Goal: Check status: Check status

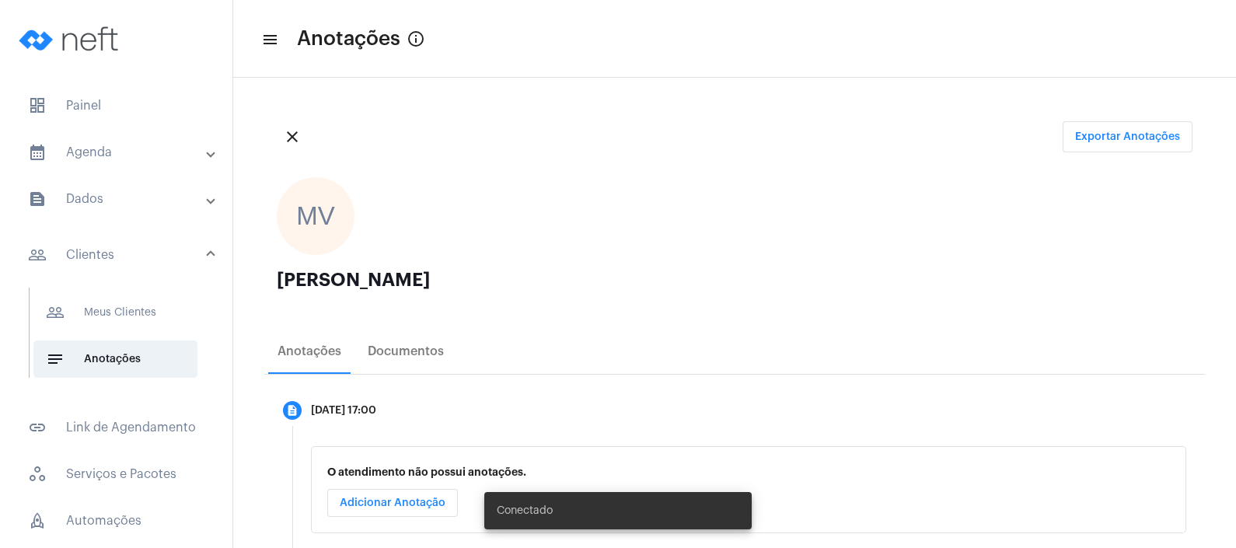
scroll to position [258, 0]
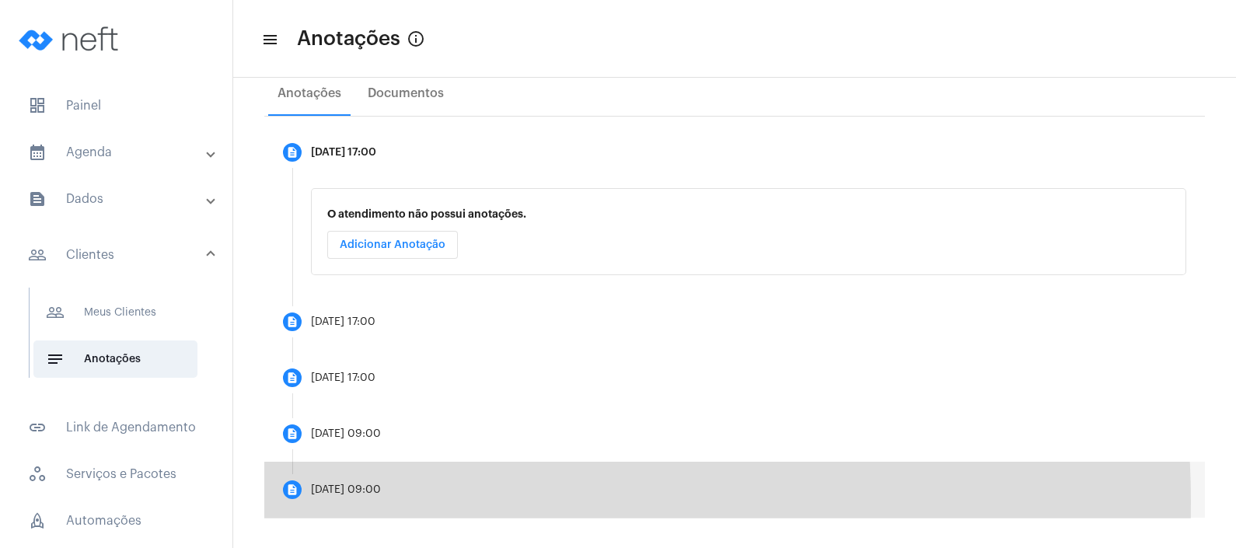
click at [431, 501] on mat-step-header "description [DATE] 09:00" at bounding box center [734, 490] width 940 height 56
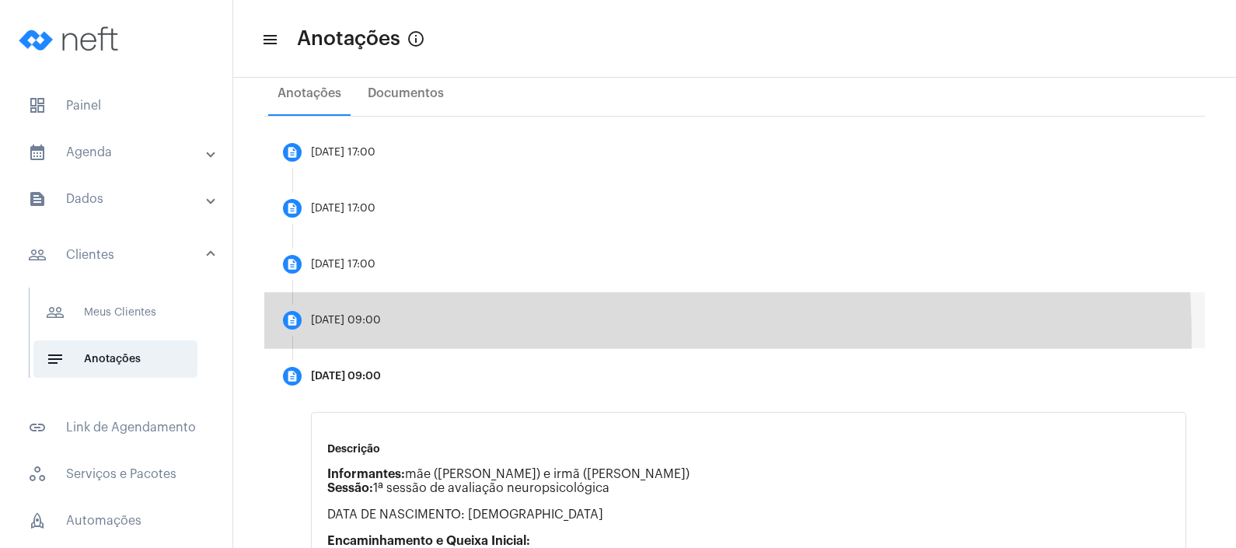
click at [501, 337] on mat-step-header "description [DATE] 09:00" at bounding box center [734, 320] width 940 height 56
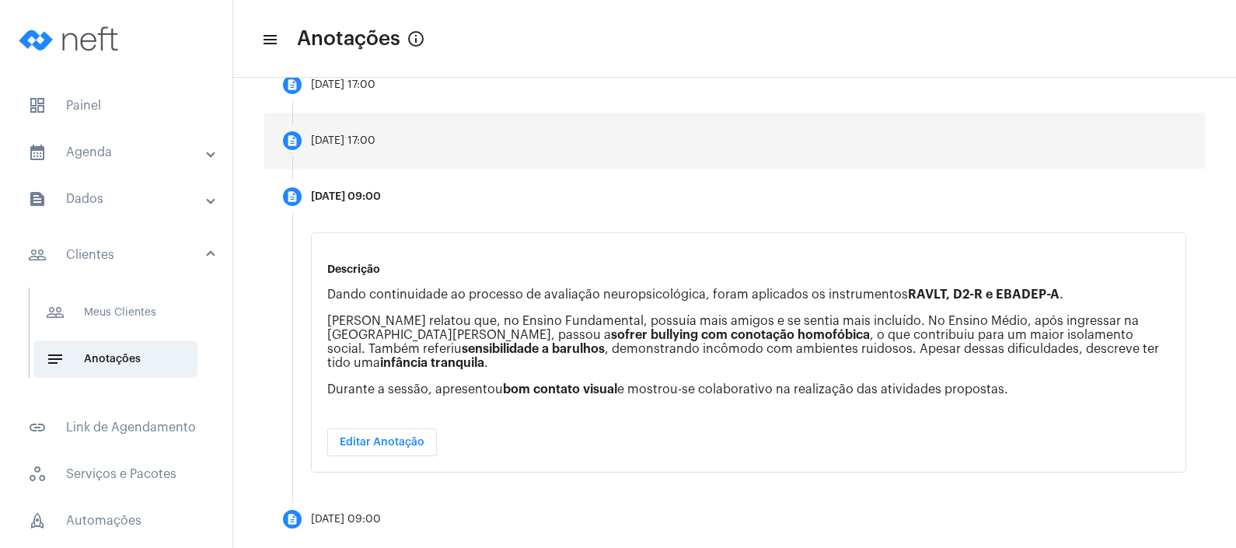
scroll to position [396, 0]
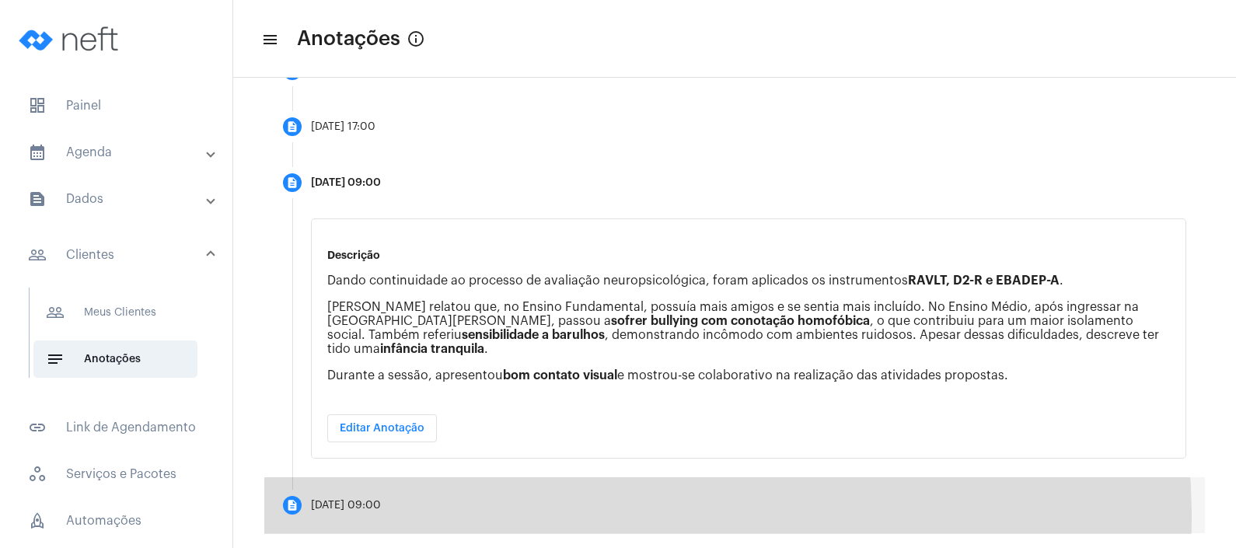
click at [590, 501] on mat-step-header "description [DATE] 09:00" at bounding box center [734, 505] width 940 height 56
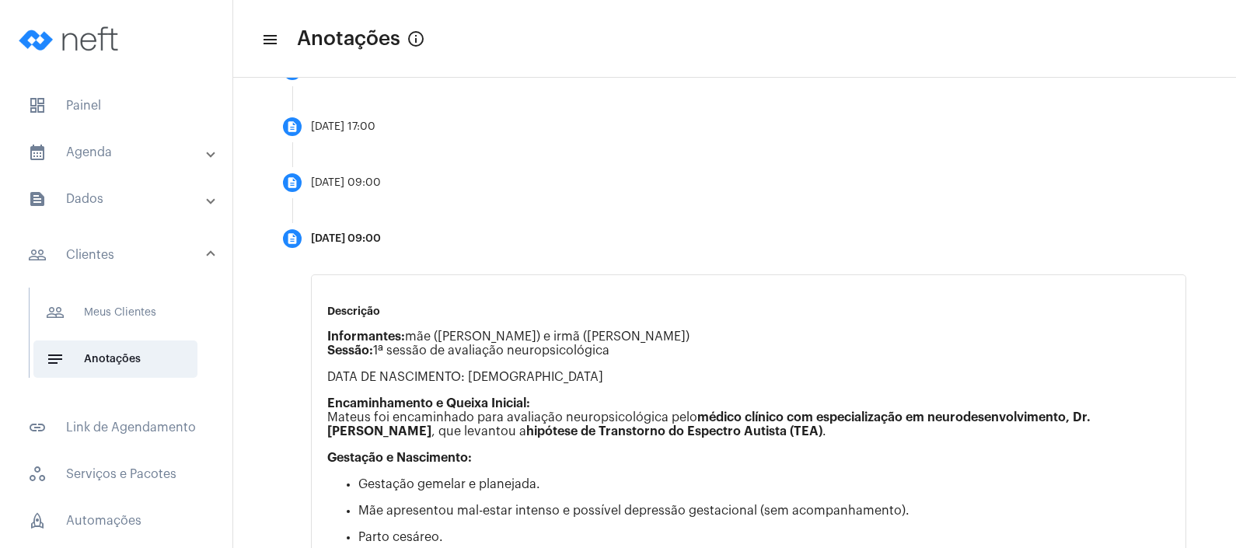
scroll to position [382, 0]
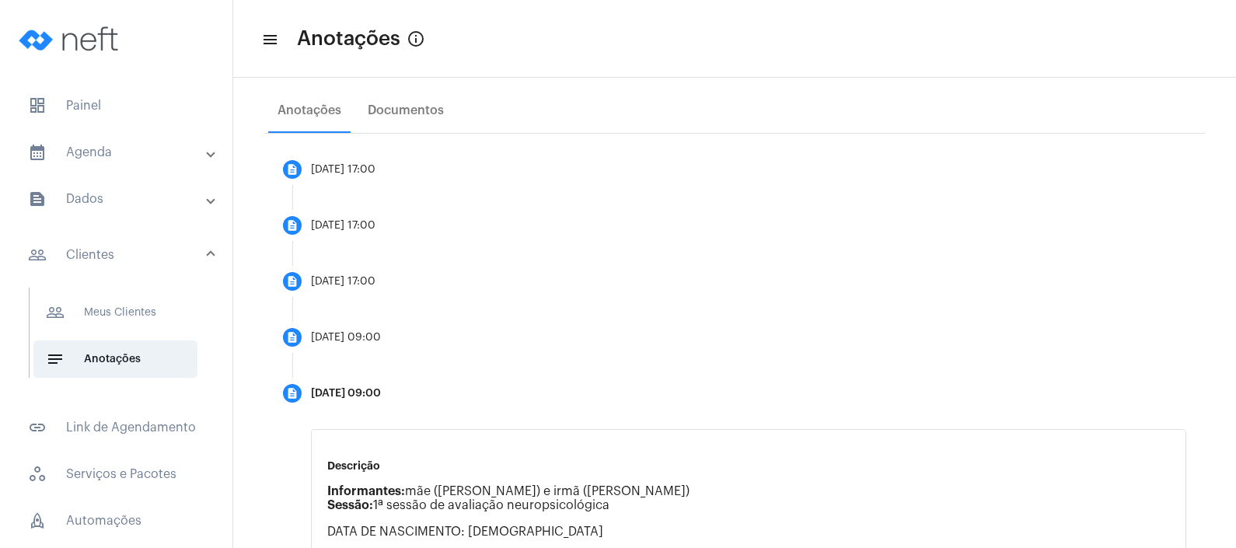
scroll to position [238, 0]
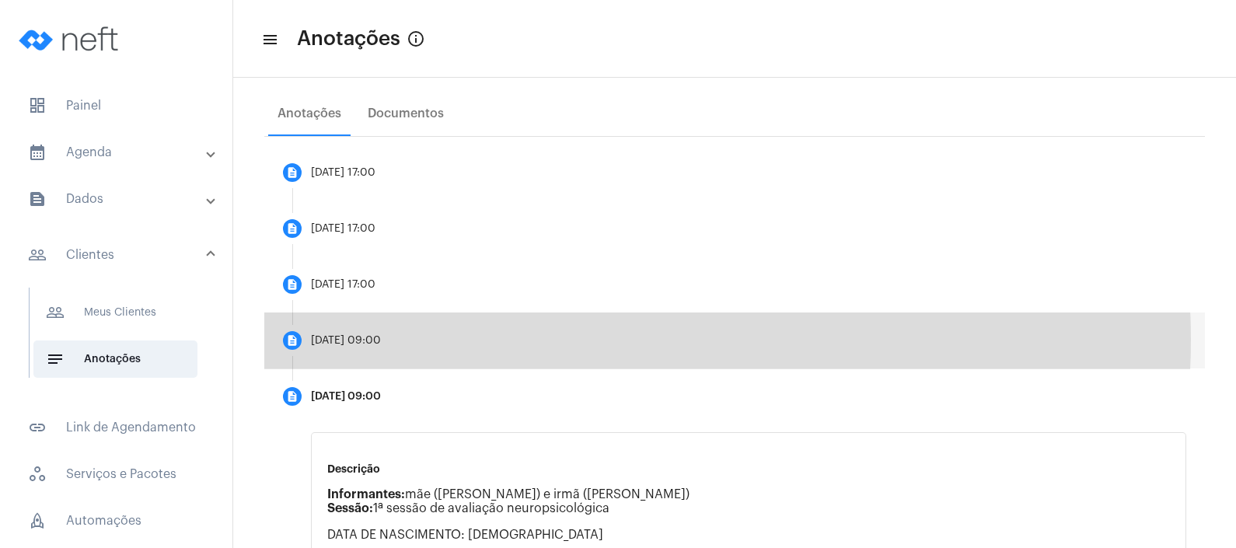
click at [576, 339] on mat-step-header "description [DATE] 09:00" at bounding box center [734, 340] width 940 height 56
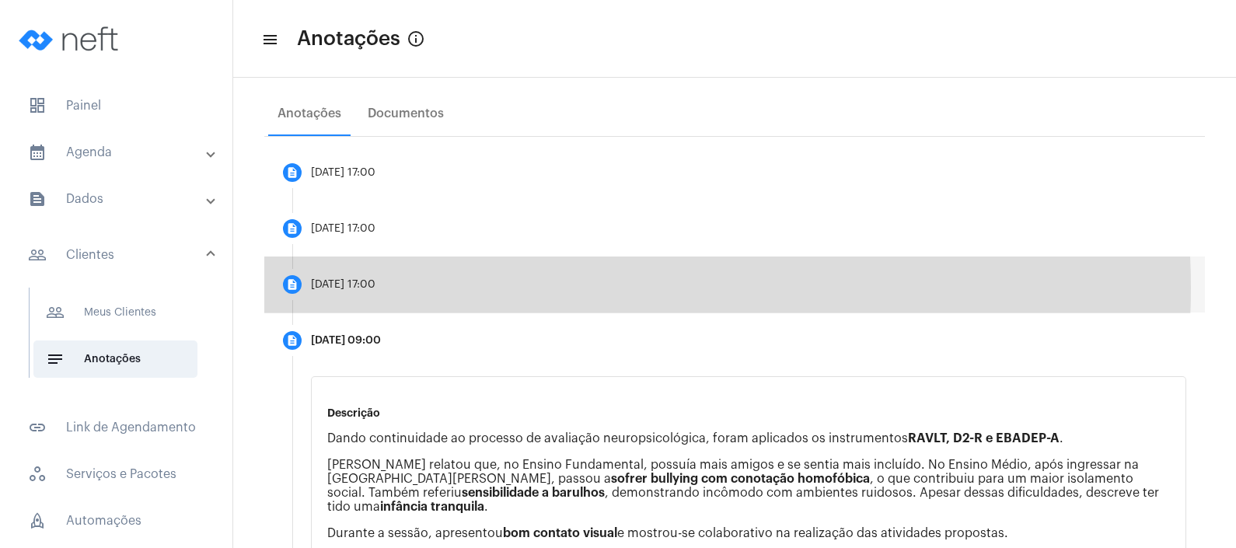
click at [526, 287] on mat-step-header "description [DATE] 17:00" at bounding box center [734, 284] width 940 height 56
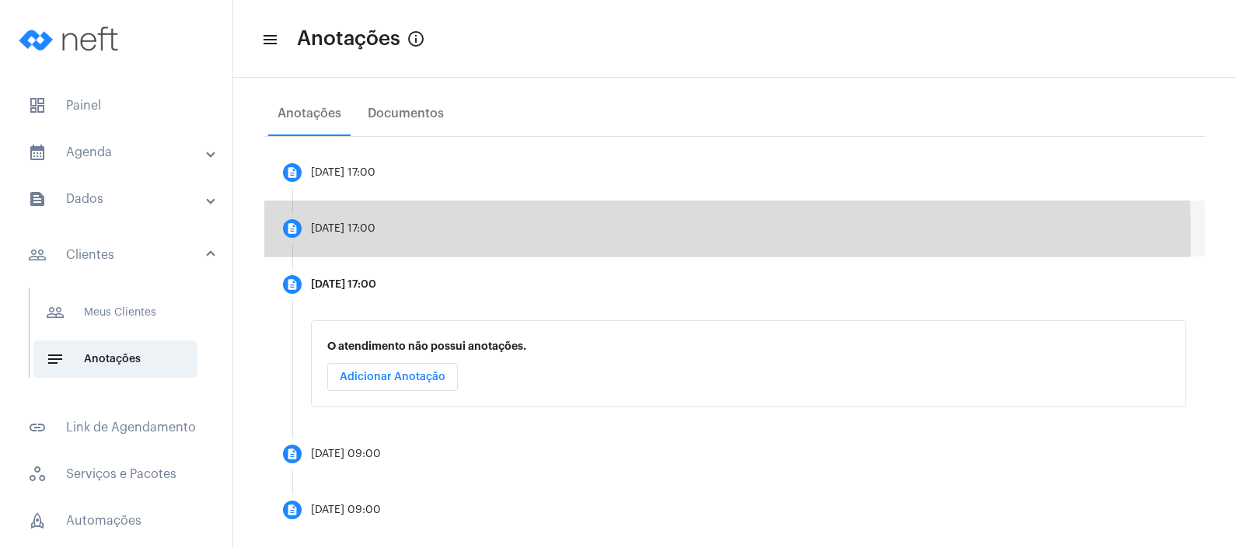
click at [497, 235] on mat-step-header "description [DATE] 17:00" at bounding box center [734, 229] width 940 height 56
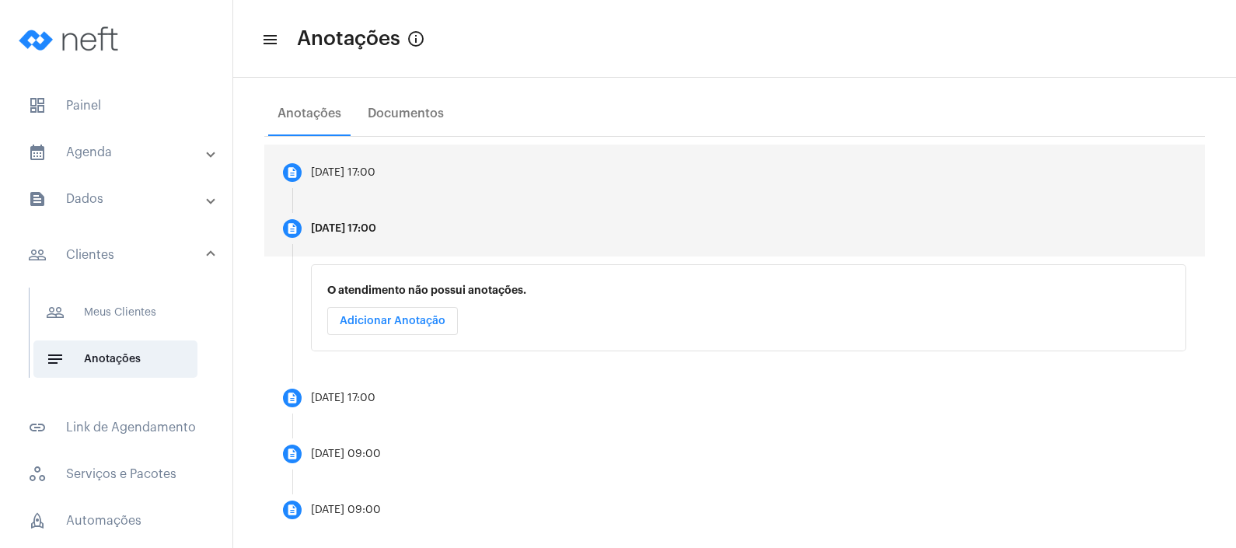
click at [486, 180] on mat-step-header "description [DATE] 17:00" at bounding box center [734, 173] width 940 height 56
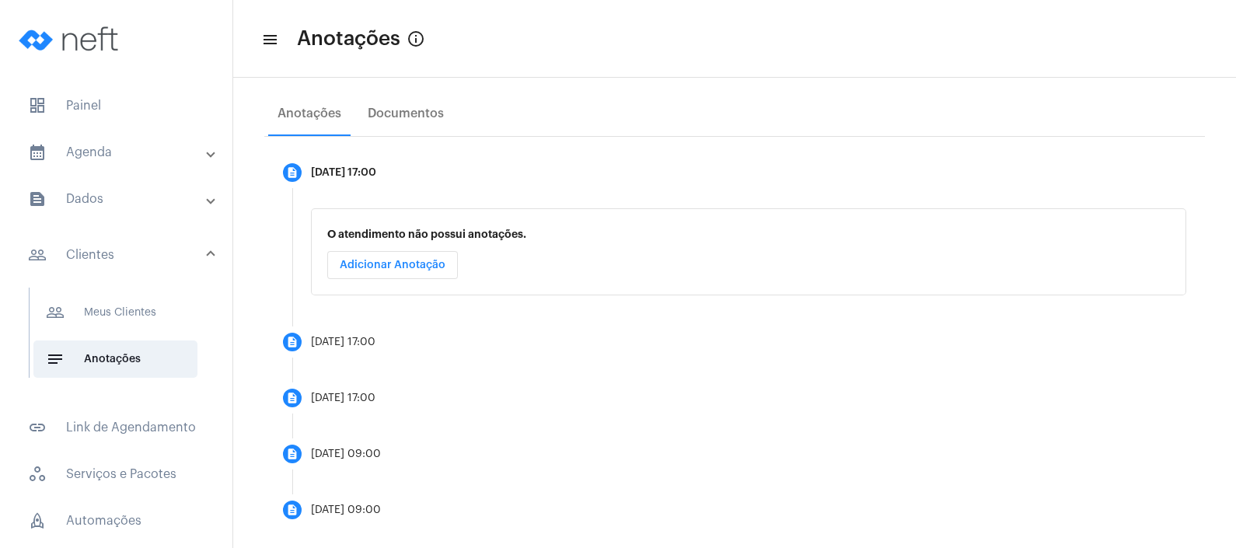
click at [136, 150] on mat-panel-title "calendar_month_outlined Agenda" at bounding box center [118, 152] width 180 height 19
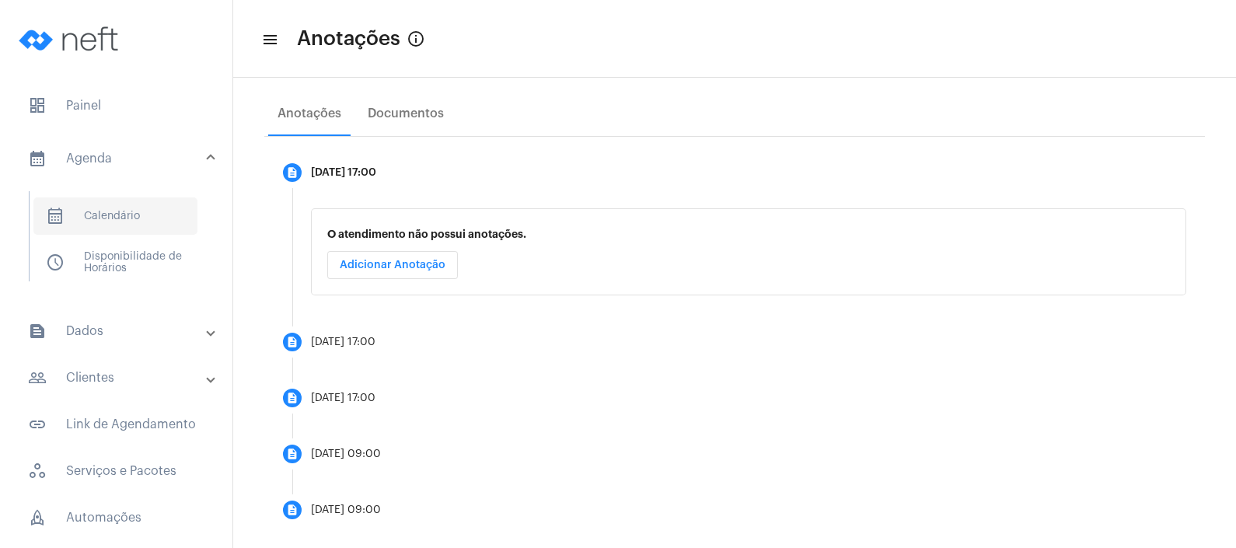
click at [123, 198] on span "calendar_month_outlined Calendário" at bounding box center [115, 215] width 164 height 37
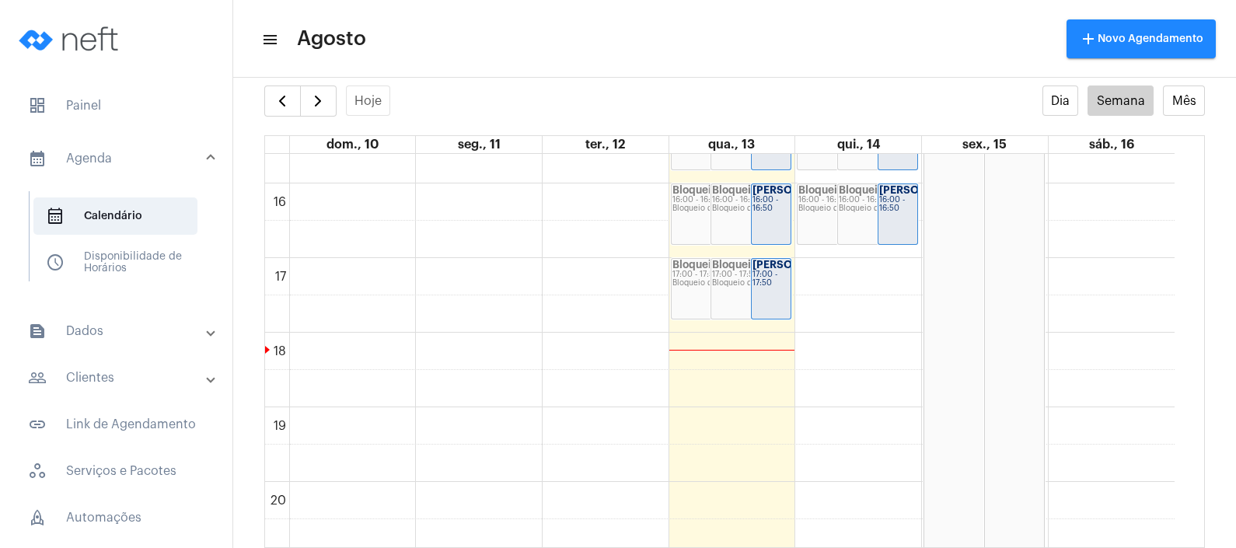
scroll to position [1174, 0]
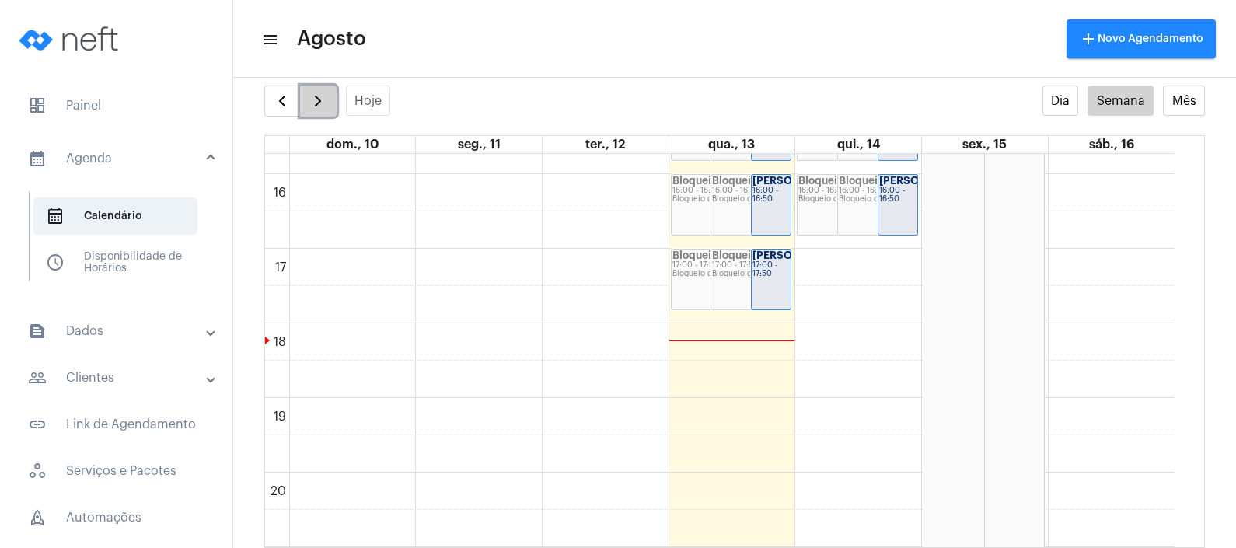
click at [316, 99] on span "button" at bounding box center [318, 101] width 19 height 19
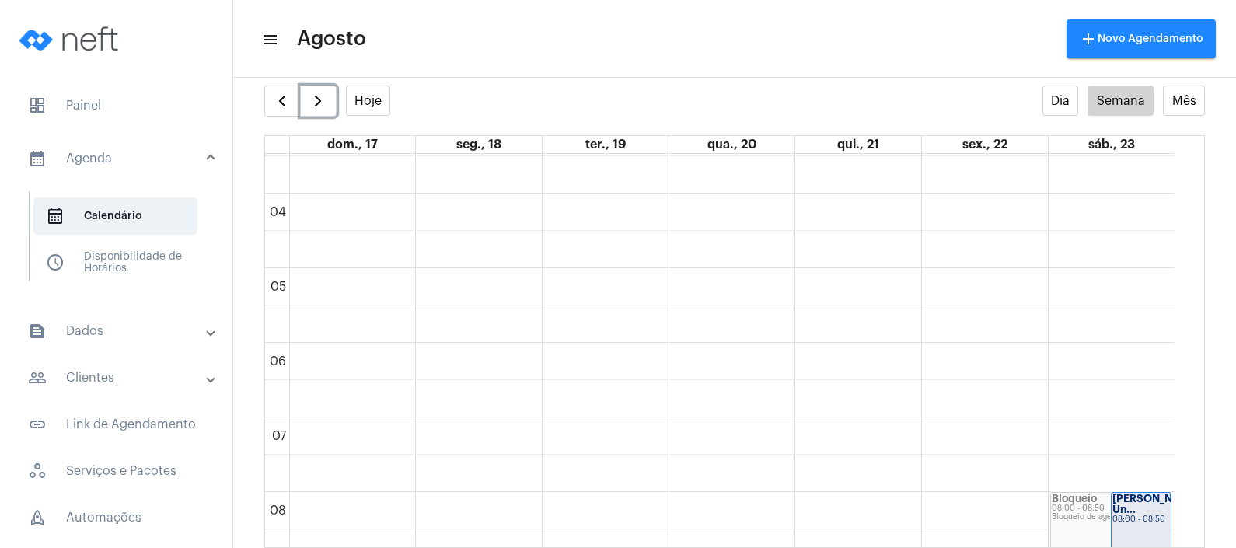
scroll to position [212, 0]
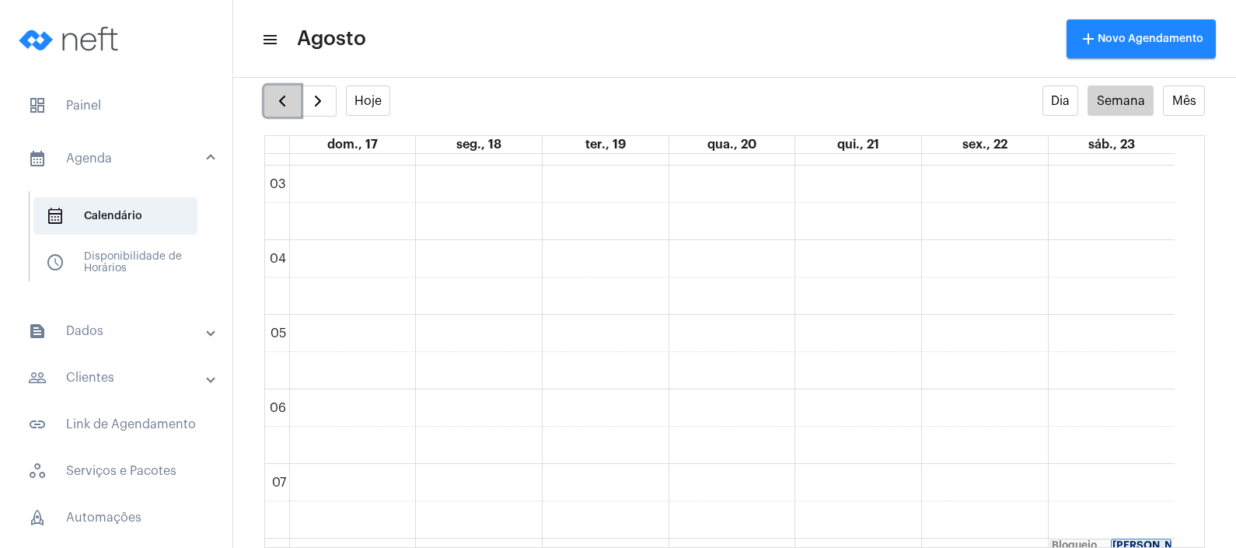
click at [282, 102] on span "button" at bounding box center [282, 101] width 19 height 19
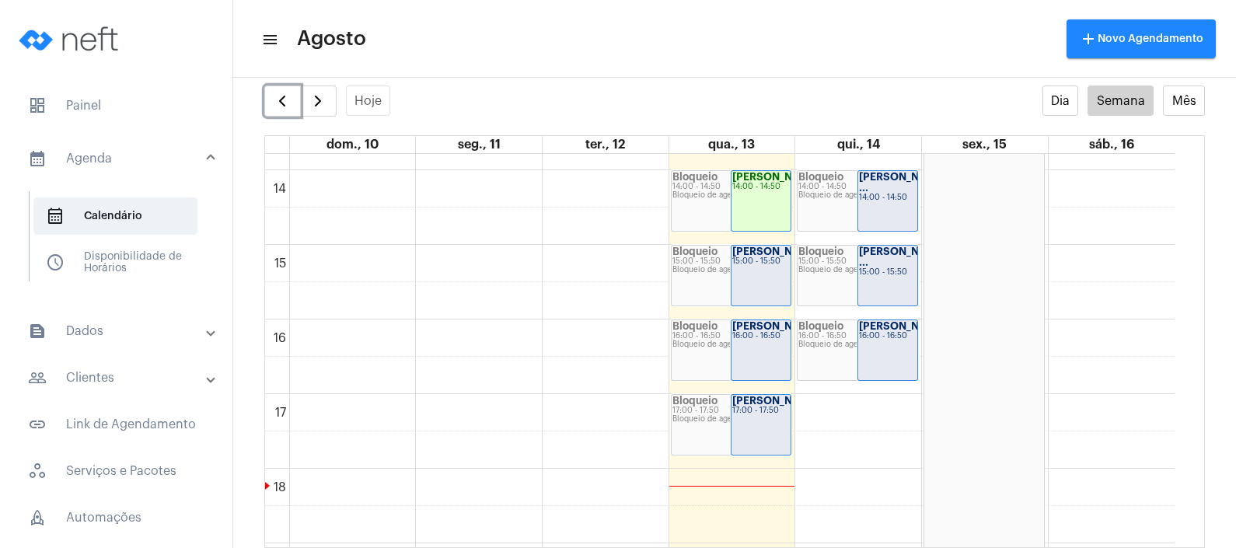
scroll to position [1041, 0]
